Goal: Information Seeking & Learning: Learn about a topic

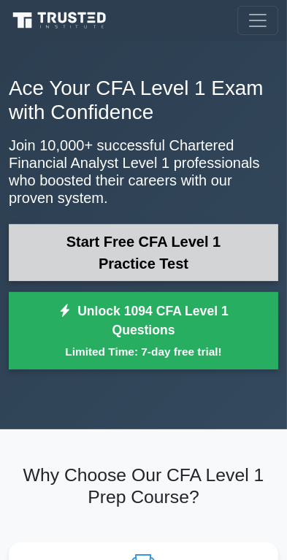
click at [214, 245] on link "Start Free CFA Level 1 Practice Test" at bounding box center [144, 252] width 270 height 57
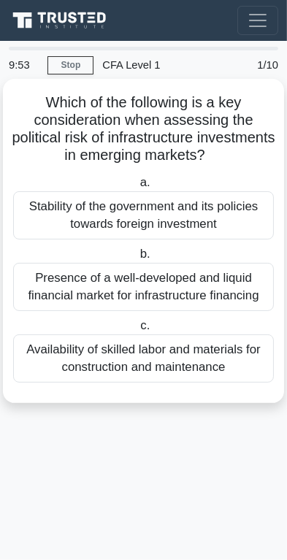
click at [49, 219] on div "Stability of the government and its policies towards foreign investment" at bounding box center [143, 215] width 261 height 48
click at [137, 188] on input "a. Stability of the government and its policies towards foreign investment" at bounding box center [137, 182] width 0 height 9
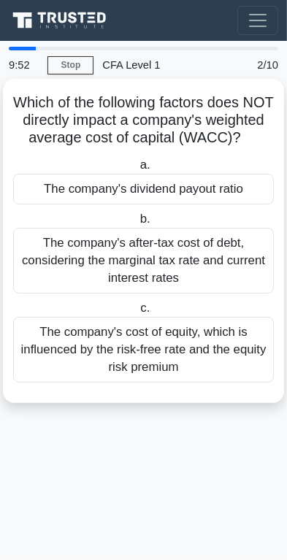
click at [47, 262] on div "The company's after-tax cost of debt, considering the marginal tax rate and cur…" at bounding box center [143, 261] width 261 height 66
click at [137, 224] on input "b. The company's after-tax cost of debt, considering the marginal tax rate and …" at bounding box center [137, 219] width 0 height 9
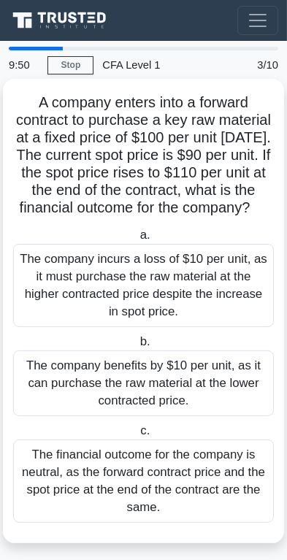
click at [46, 294] on div "The company incurs a loss of $10 per unit, as it must purchase the raw material…" at bounding box center [143, 285] width 261 height 83
click at [137, 240] on input "a. The company incurs a loss of $10 per unit, as it must purchase the raw mater…" at bounding box center [137, 235] width 0 height 9
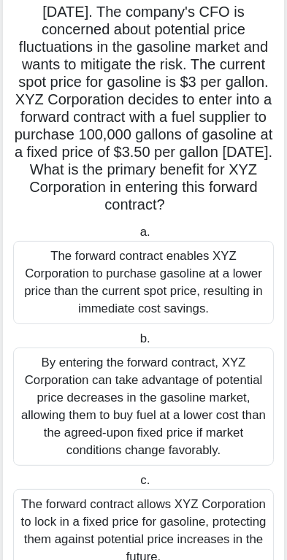
scroll to position [165, 0]
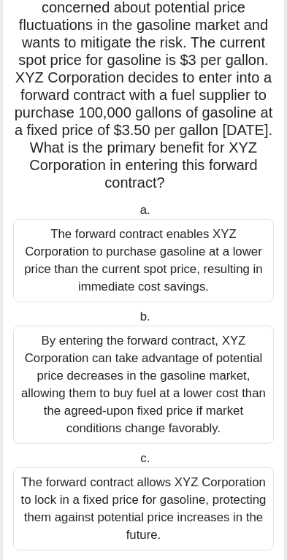
click at [75, 354] on div "By entering the forward contract, XYZ Corporation can take advantage of potenti…" at bounding box center [143, 385] width 261 height 118
click at [137, 322] on input "b. By entering the forward contract, XYZ Corporation can take advantage of pote…" at bounding box center [137, 317] width 0 height 9
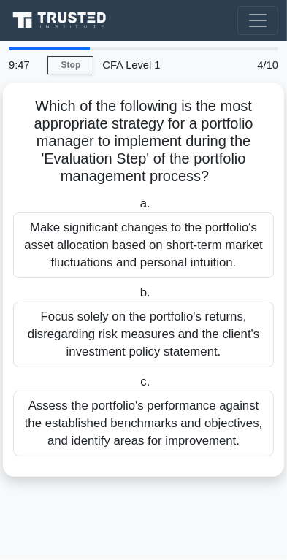
scroll to position [0, 0]
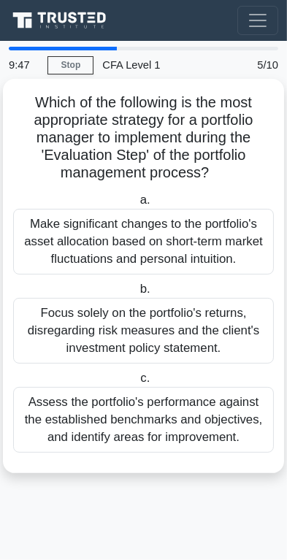
click at [49, 340] on div "Focus solely on the portfolio's returns, disregarding risk measures and the cli…" at bounding box center [143, 331] width 261 height 66
click at [137, 294] on input "b. Focus solely on the portfolio's returns, disregarding risk measures and the …" at bounding box center [137, 289] width 0 height 9
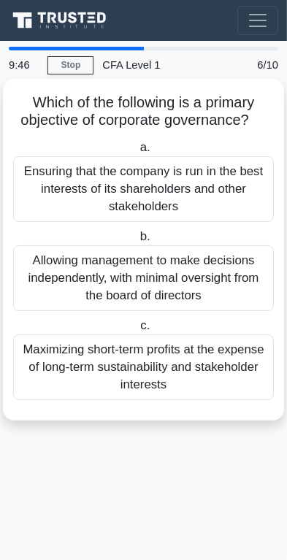
click at [44, 234] on label "b. Allowing management to make decisions independently, with minimal oversight …" at bounding box center [143, 269] width 261 height 83
click at [137, 234] on input "b. Allowing management to make decisions independently, with minimal oversight …" at bounding box center [137, 236] width 0 height 9
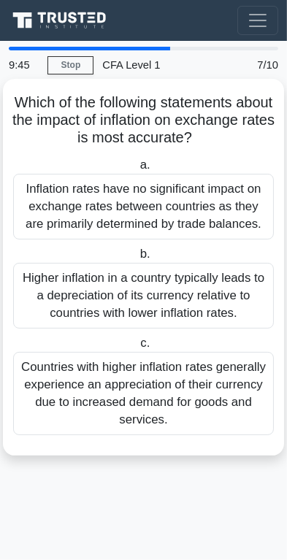
click at [44, 205] on div "Inflation rates have no significant impact on exchange rates between countries …" at bounding box center [143, 207] width 261 height 66
click at [137, 170] on input "a. Inflation rates have no significant impact on exchange rates between countri…" at bounding box center [137, 165] width 0 height 9
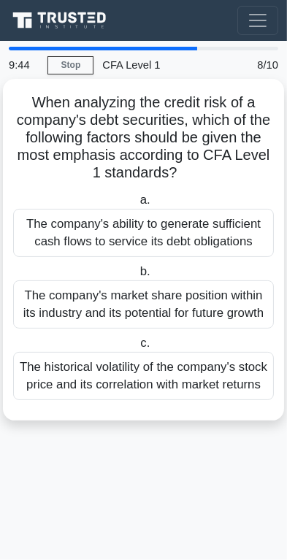
click at [60, 340] on label "c. The historical volatility of the company's stock price and its correlation w…" at bounding box center [143, 368] width 261 height 66
click at [137, 340] on input "c. The historical volatility of the company's stock price and its correlation w…" at bounding box center [137, 343] width 0 height 9
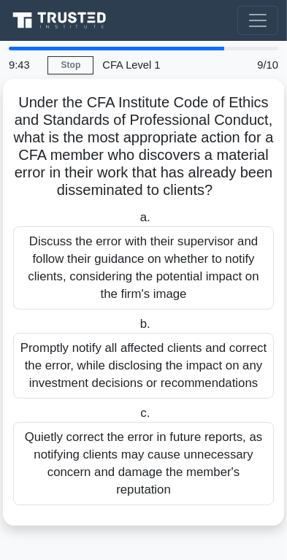
click at [50, 295] on div "Discuss the error with their supervisor and follow their guidance on whether to…" at bounding box center [143, 267] width 261 height 83
click at [137, 223] on input "a. Discuss the error with their supervisor and follow their guidance on whether…" at bounding box center [137, 217] width 0 height 9
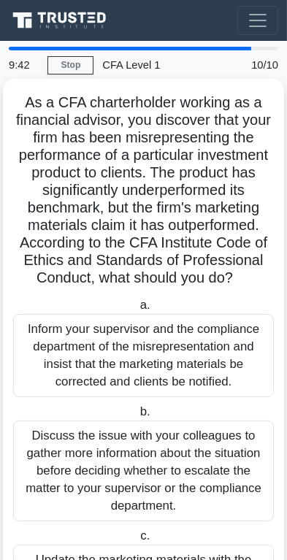
click at [65, 371] on div "Inform your supervisor and the compliance department of the misrepresentation a…" at bounding box center [143, 355] width 261 height 83
click at [137, 310] on input "a. Inform your supervisor and the compliance department of the misrepresentatio…" at bounding box center [137, 305] width 0 height 9
